Goal: Navigation & Orientation: Go to known website

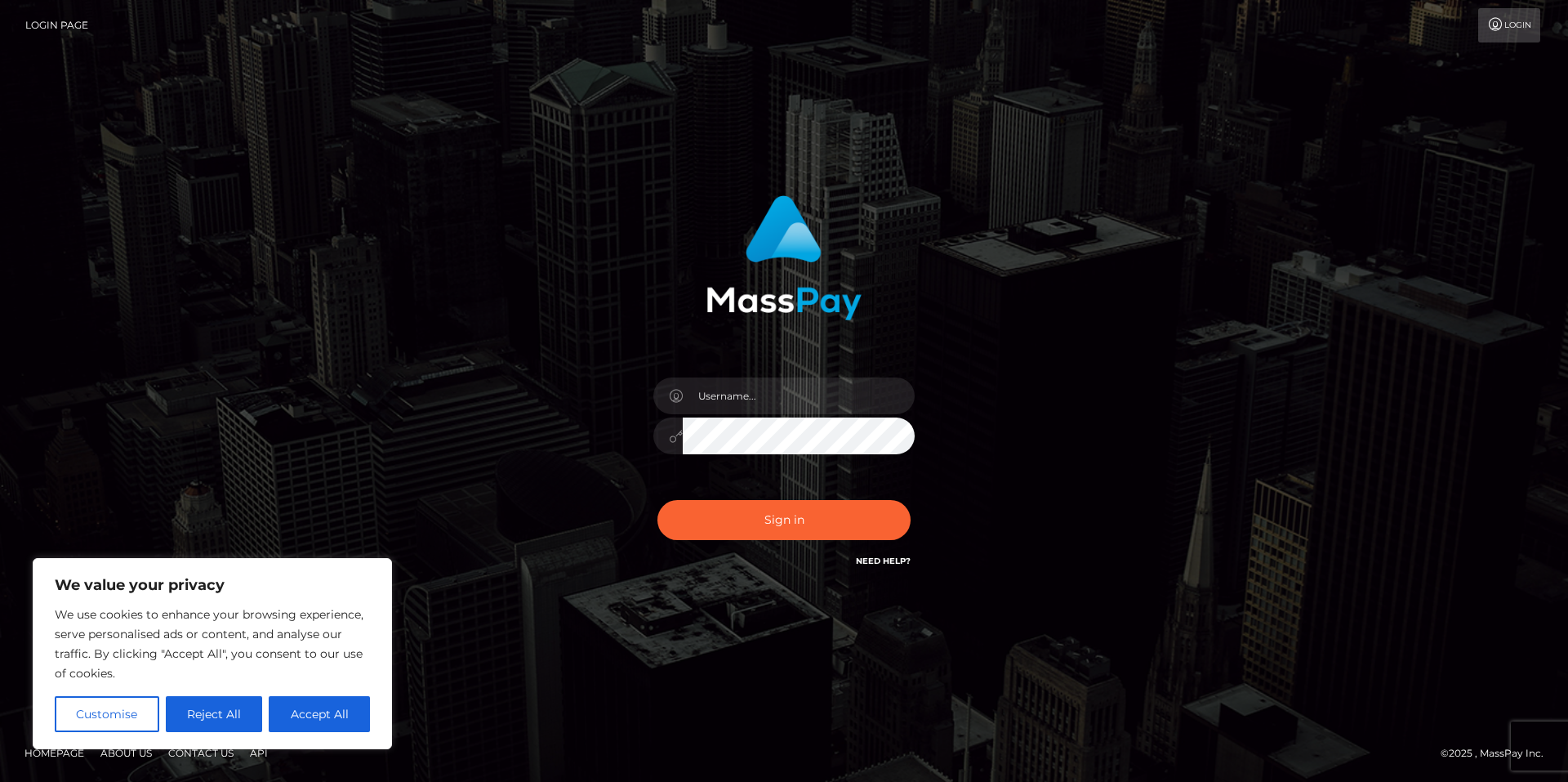
click at [1080, 360] on div "Sign in" at bounding box center [784, 390] width 931 height 415
click at [314, 694] on div "We use cookies to enhance your browsing experience, serve personalised ads or c…" at bounding box center [212, 669] width 315 height 128
click at [320, 698] on button "Accept All" at bounding box center [320, 714] width 101 height 36
checkbox input "true"
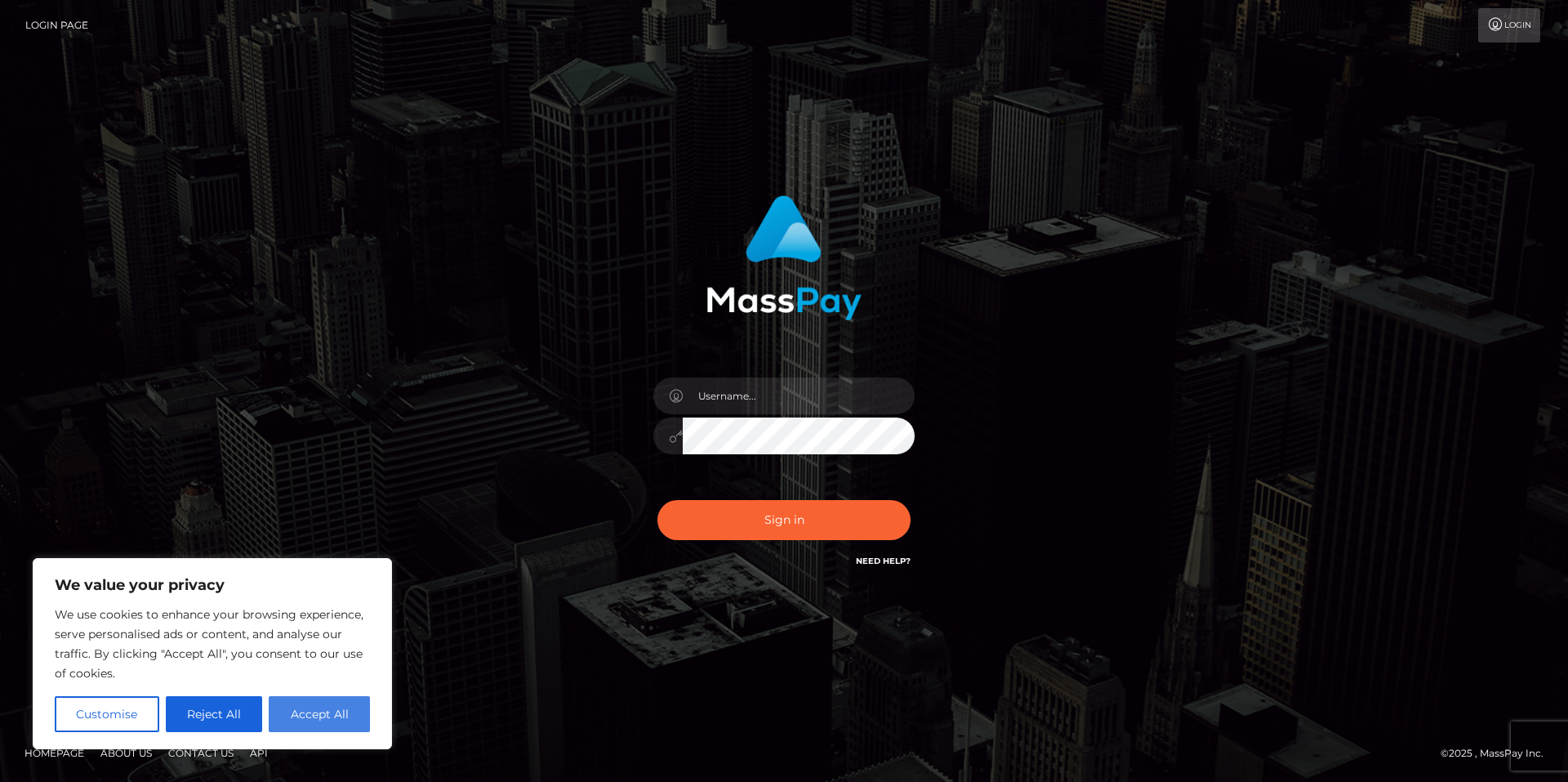
checkbox input "true"
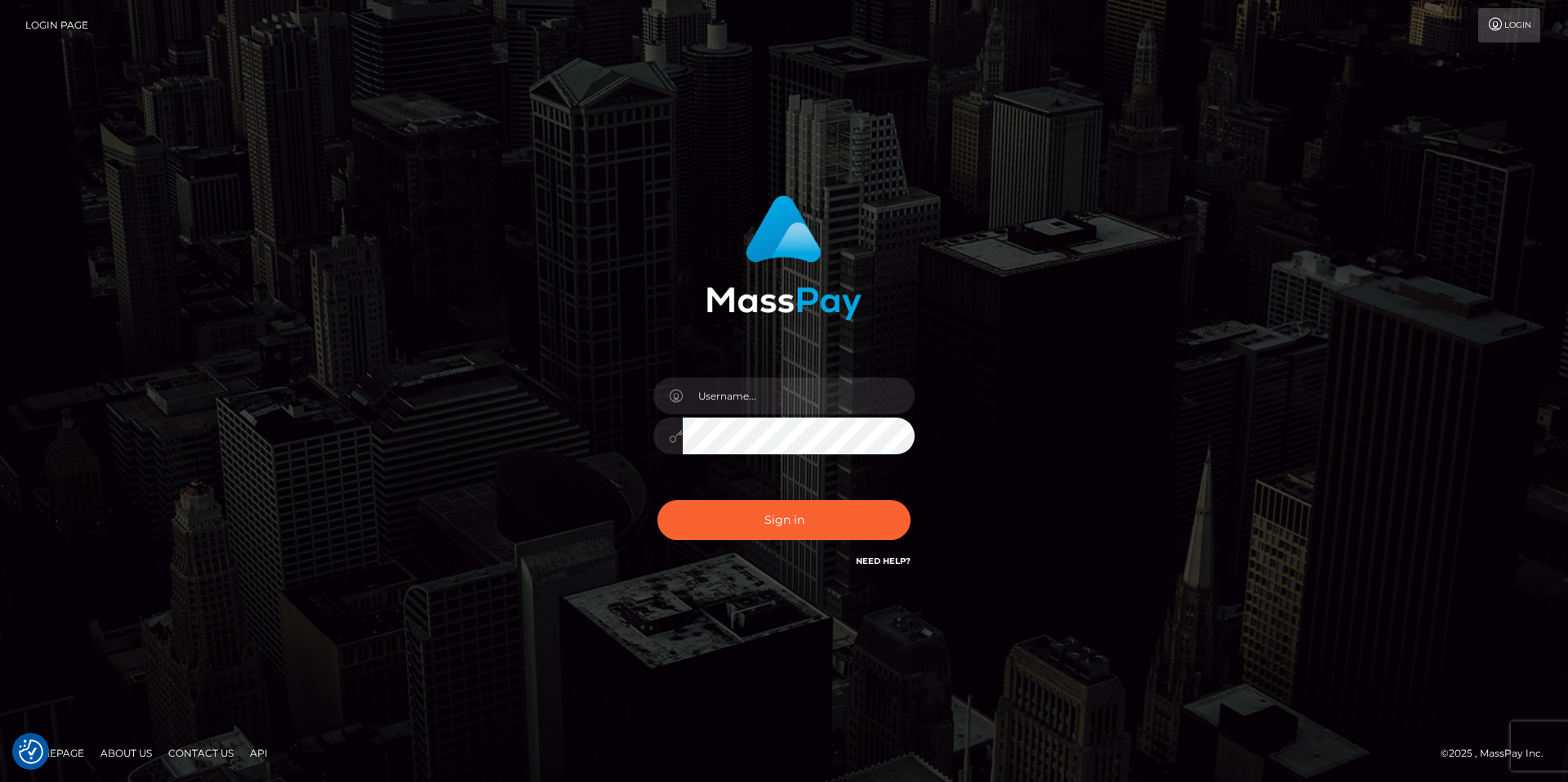
click at [324, 638] on div "Sign in" at bounding box center [784, 390] width 1568 height 661
click at [1205, 318] on div "Sign in" at bounding box center [784, 390] width 931 height 415
click at [1021, 433] on div "Sign in" at bounding box center [784, 390] width 931 height 415
click at [67, 20] on link "Login Page" at bounding box center [56, 25] width 63 height 35
click at [813, 402] on input "text" at bounding box center [798, 395] width 232 height 37
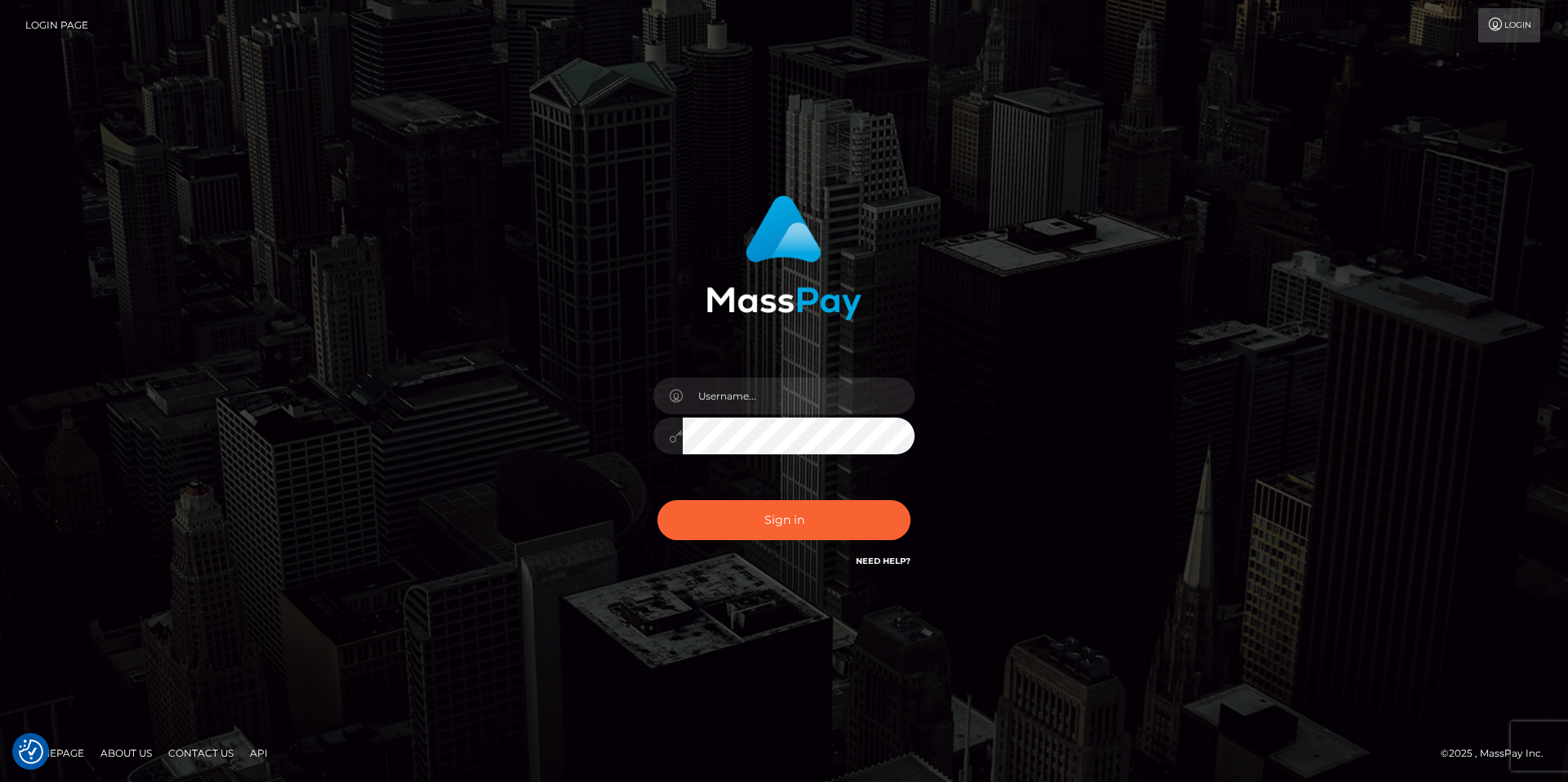
click at [986, 249] on div at bounding box center [784, 251] width 429 height 137
